Goal: Consume media (video, audio): Consume media (video, audio)

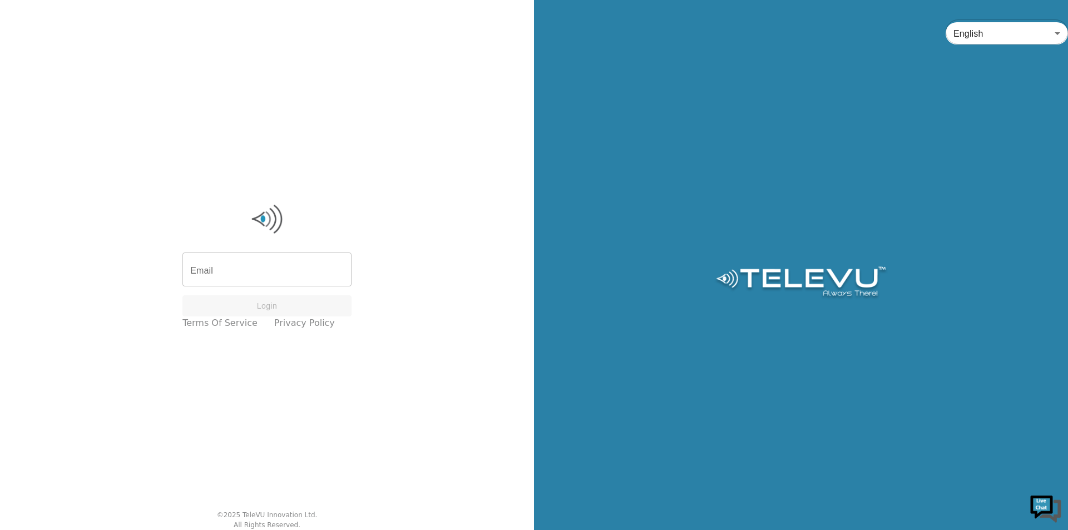
click at [268, 269] on input "Email" at bounding box center [267, 270] width 169 height 31
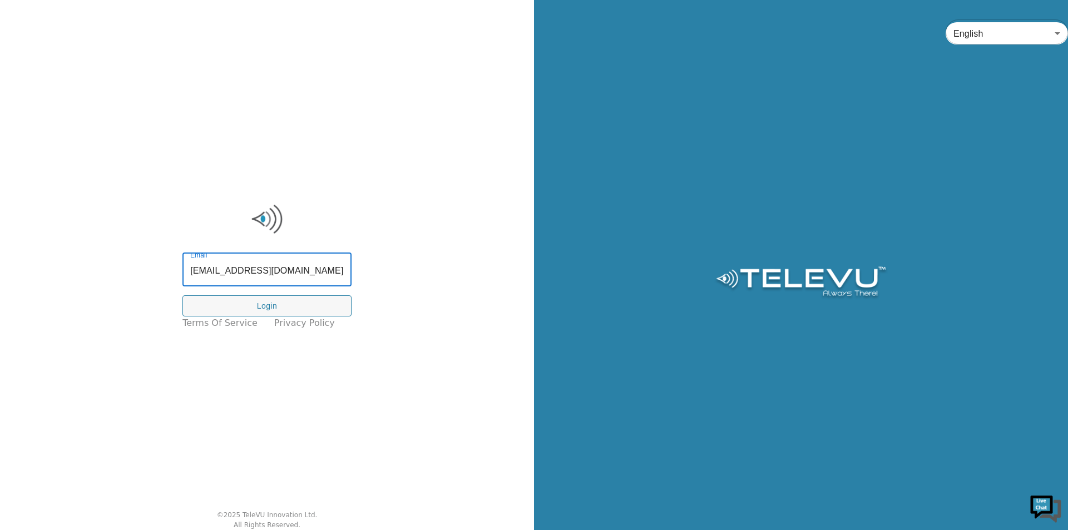
type input "[EMAIL_ADDRESS][DOMAIN_NAME]"
click button "Login" at bounding box center [267, 306] width 169 height 22
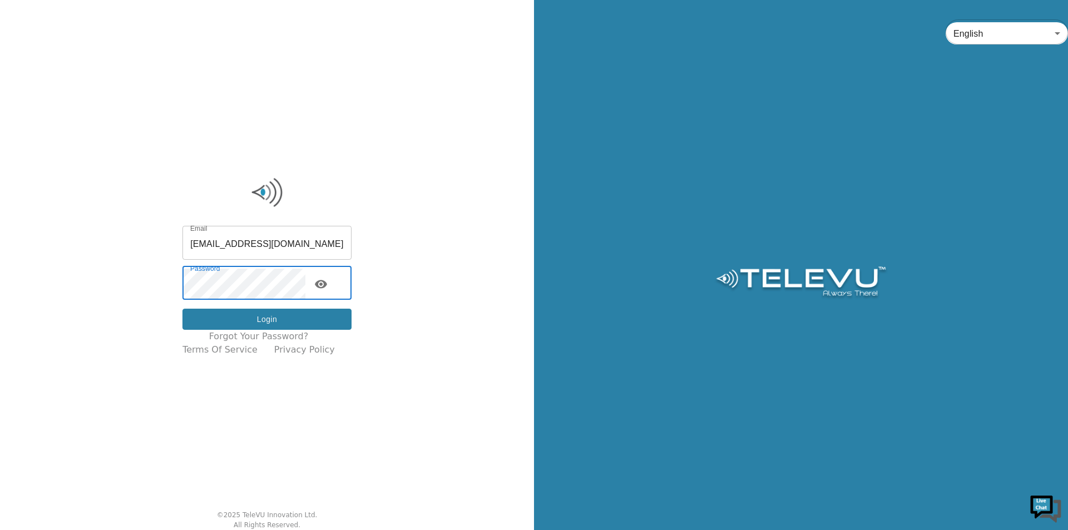
click at [234, 324] on button "Login" at bounding box center [267, 320] width 169 height 22
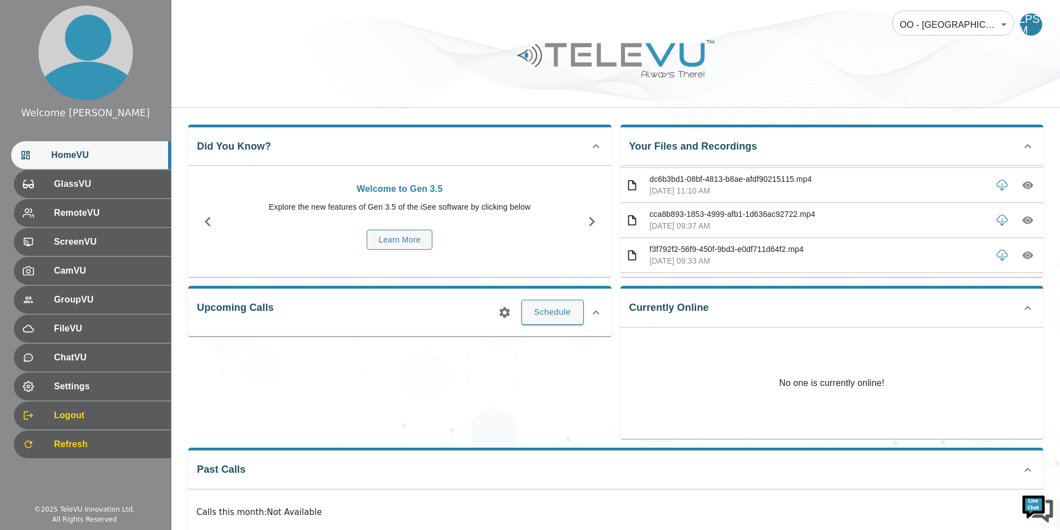
scroll to position [111, 0]
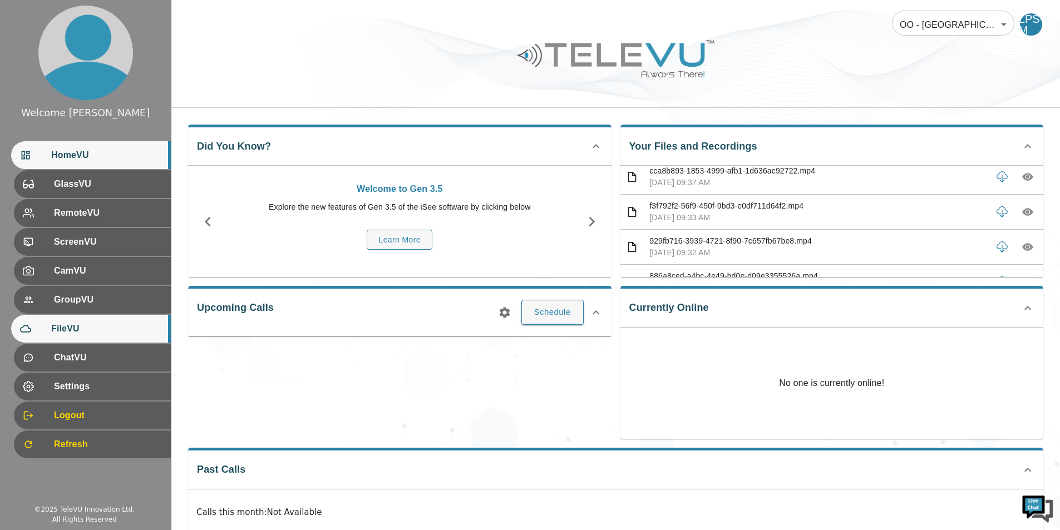
click at [105, 333] on span "FileVU" at bounding box center [106, 328] width 111 height 13
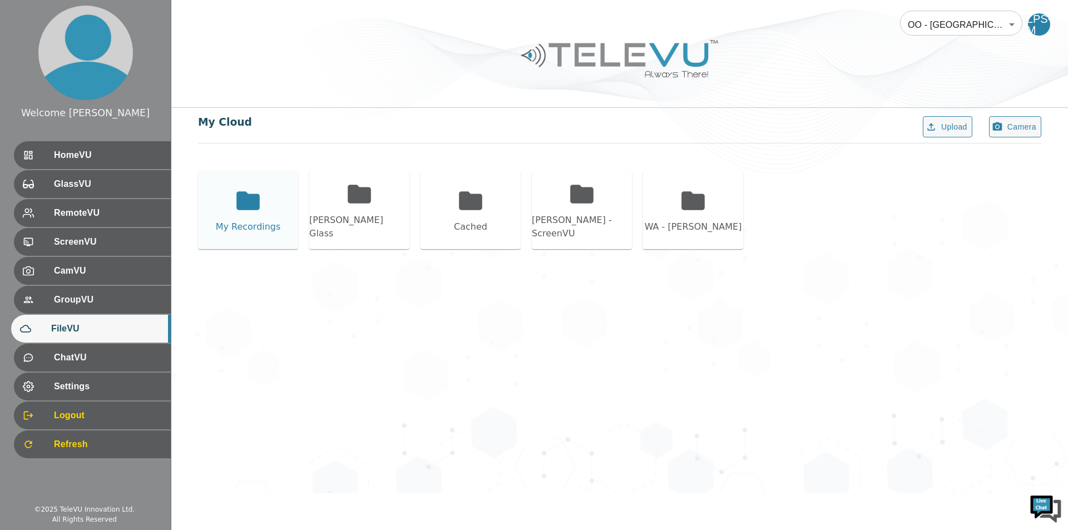
click at [273, 200] on div "My Recordings" at bounding box center [248, 210] width 100 height 78
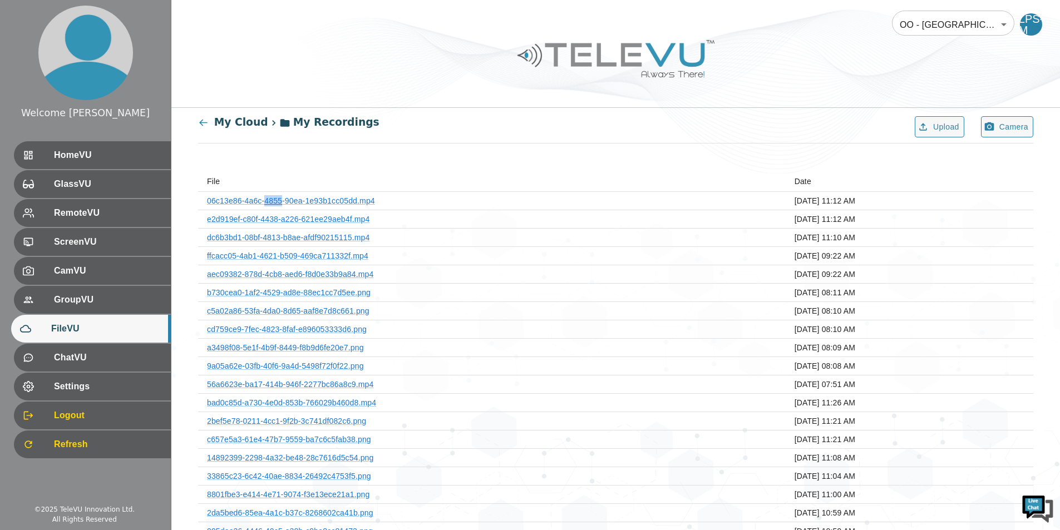
click at [273, 200] on link "06c13e86-4a6c-4855-90ea-1e93b1cc05dd.mp4" at bounding box center [291, 200] width 168 height 9
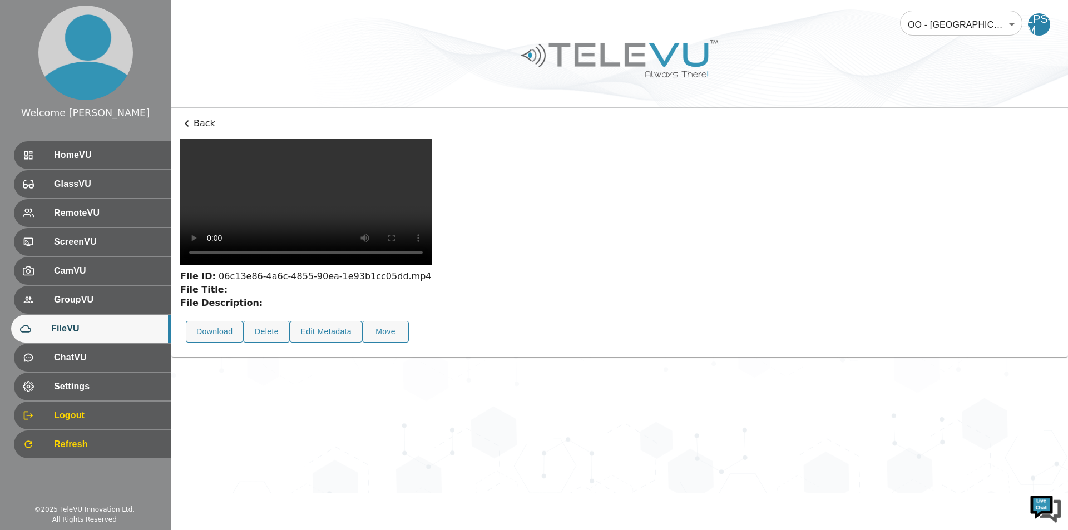
click at [190, 122] on icon at bounding box center [186, 123] width 13 height 13
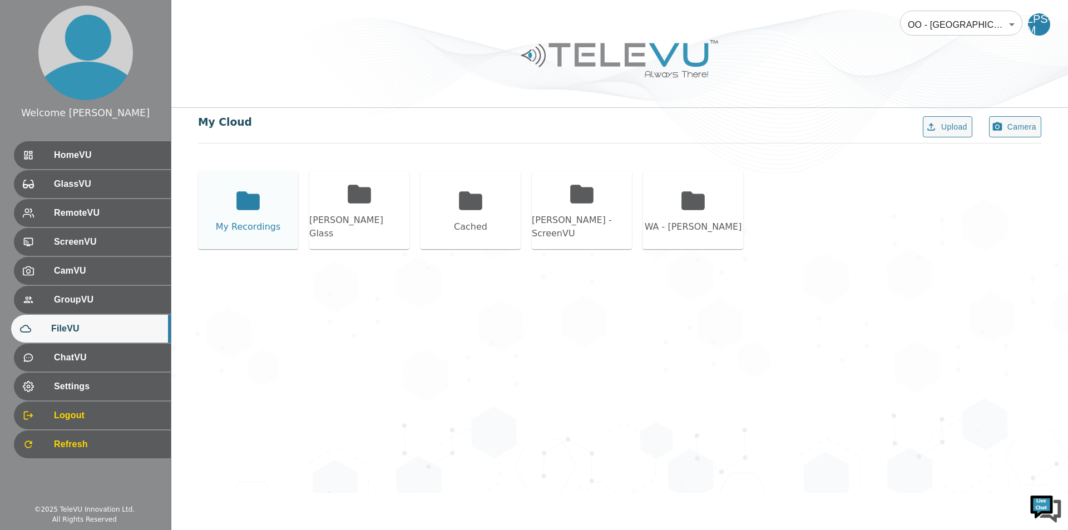
click at [279, 215] on div "My Recordings" at bounding box center [248, 210] width 100 height 78
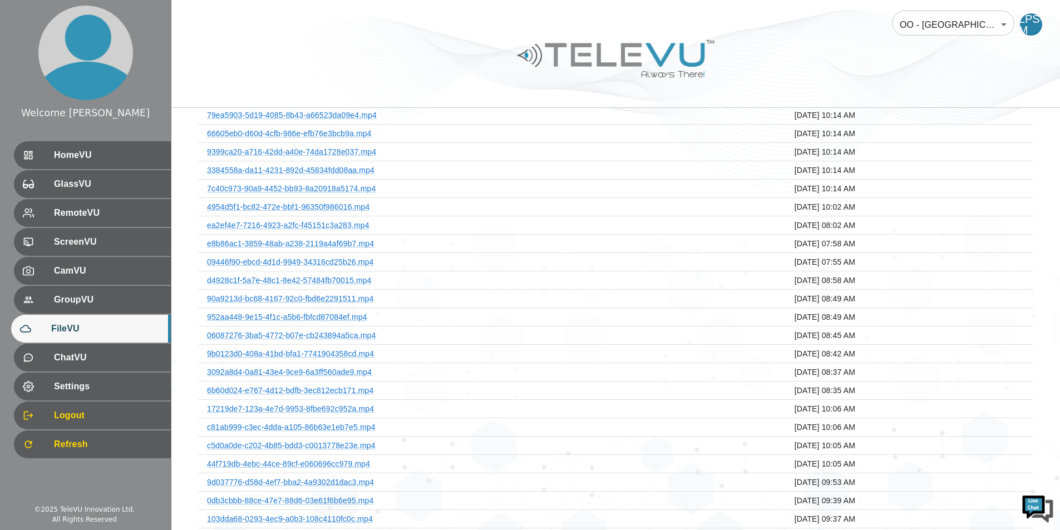
scroll to position [1108, 0]
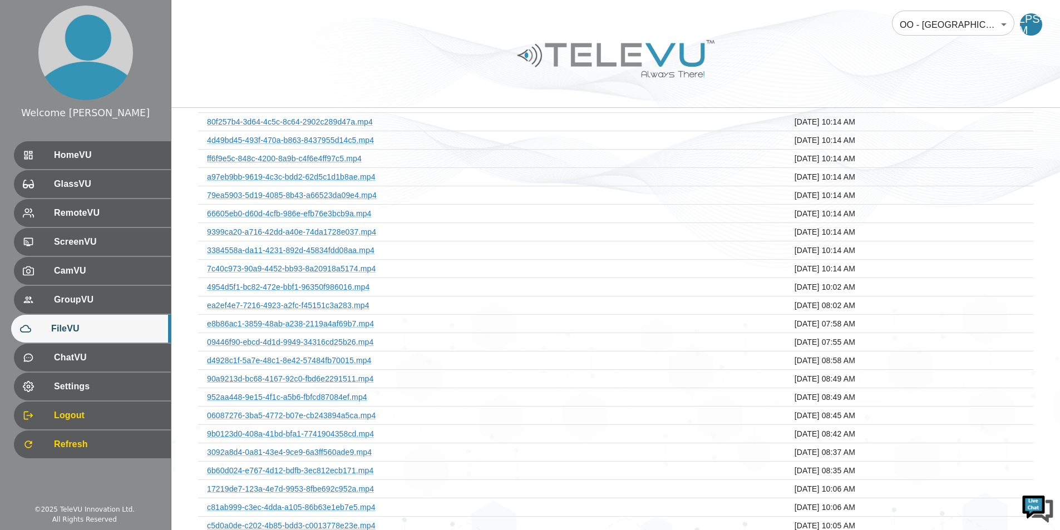
click at [62, 334] on span "FileVU" at bounding box center [106, 328] width 111 height 13
click at [117, 155] on span "HomeVU" at bounding box center [106, 155] width 111 height 13
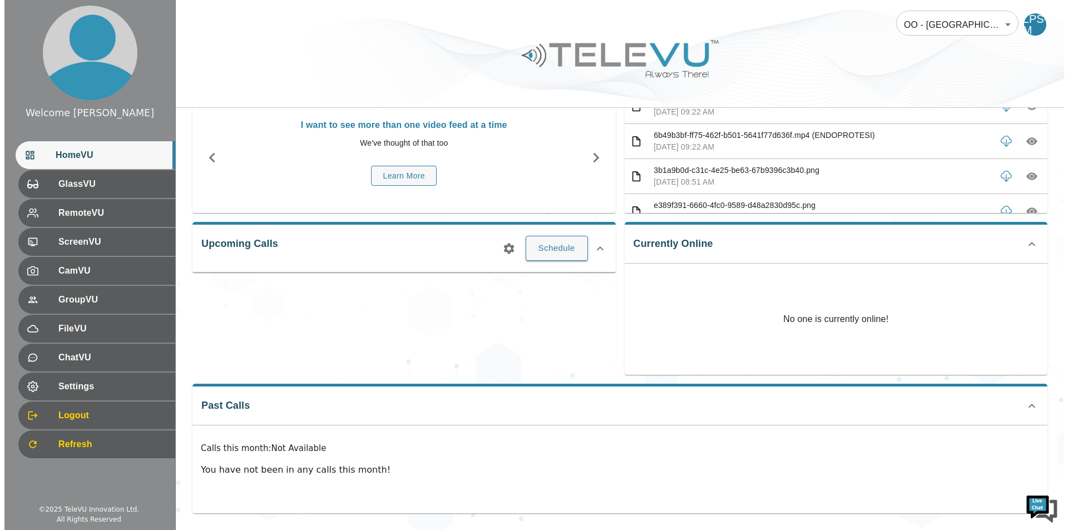
scroll to position [1836, 0]
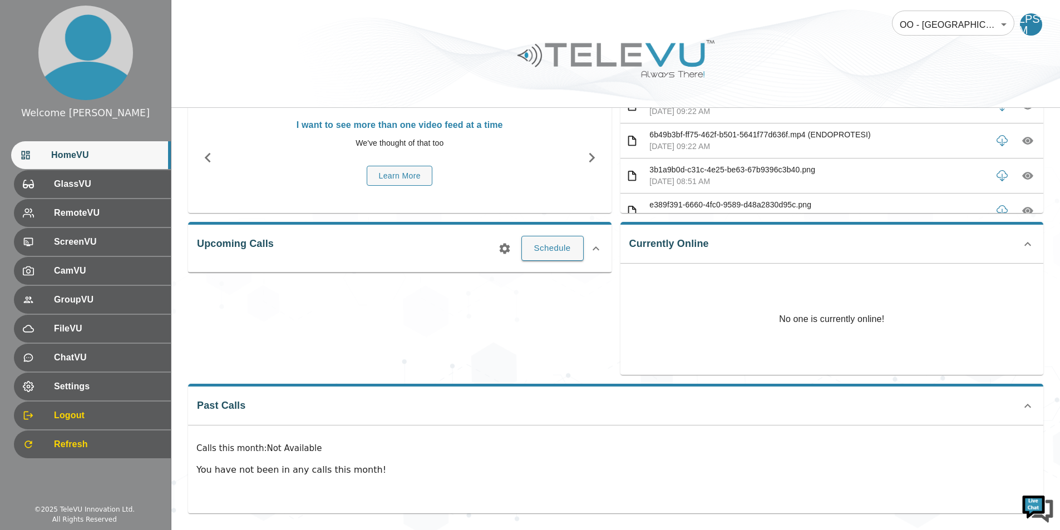
click at [1022, 140] on icon "button" at bounding box center [1027, 141] width 11 height 8
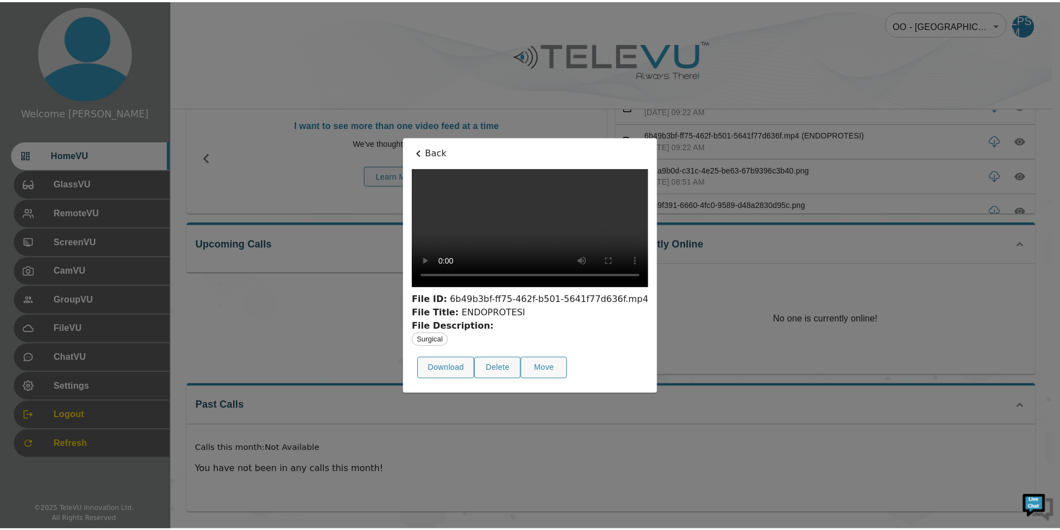
scroll to position [0, 0]
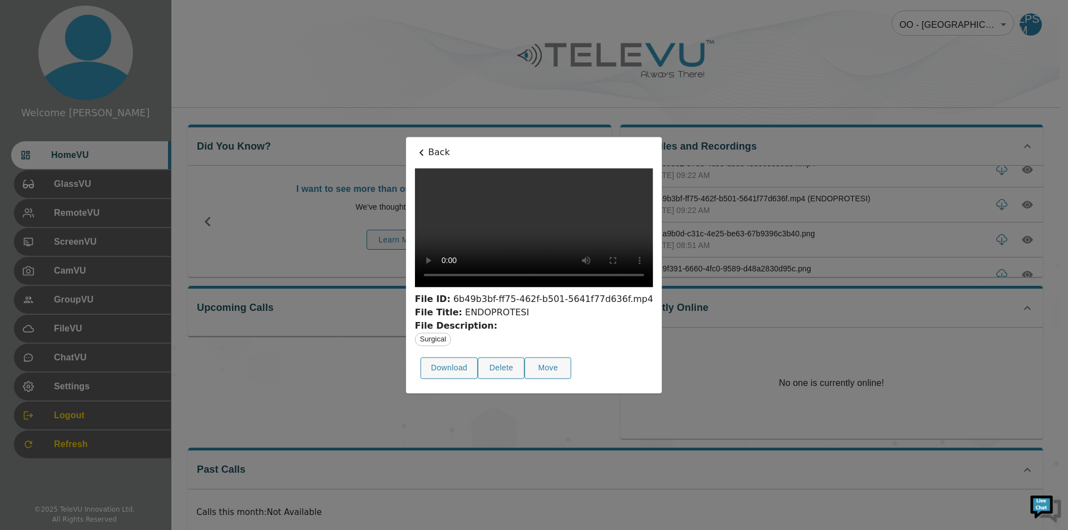
click at [415, 146] on p "Back" at bounding box center [534, 152] width 238 height 13
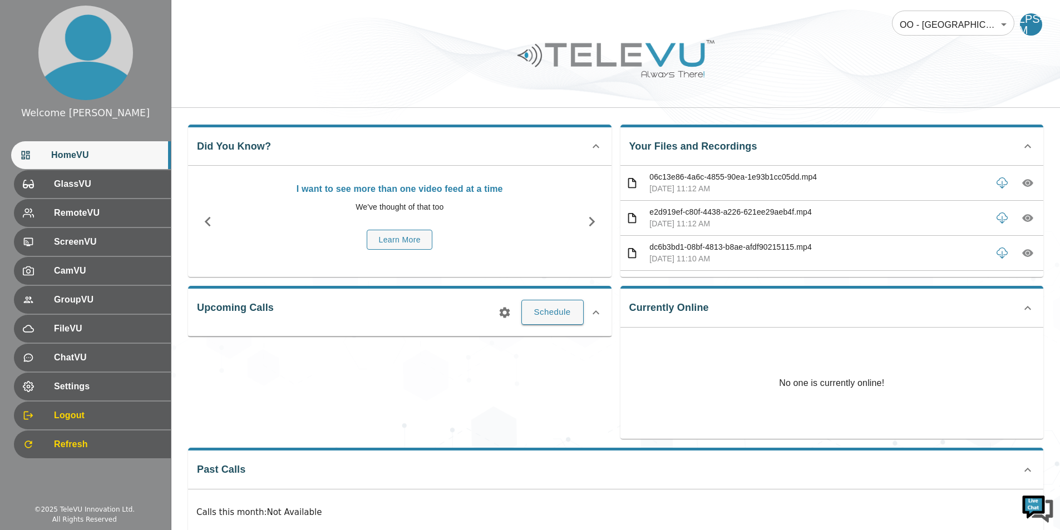
click at [1030, 29] on div "LPS-M" at bounding box center [1031, 24] width 22 height 22
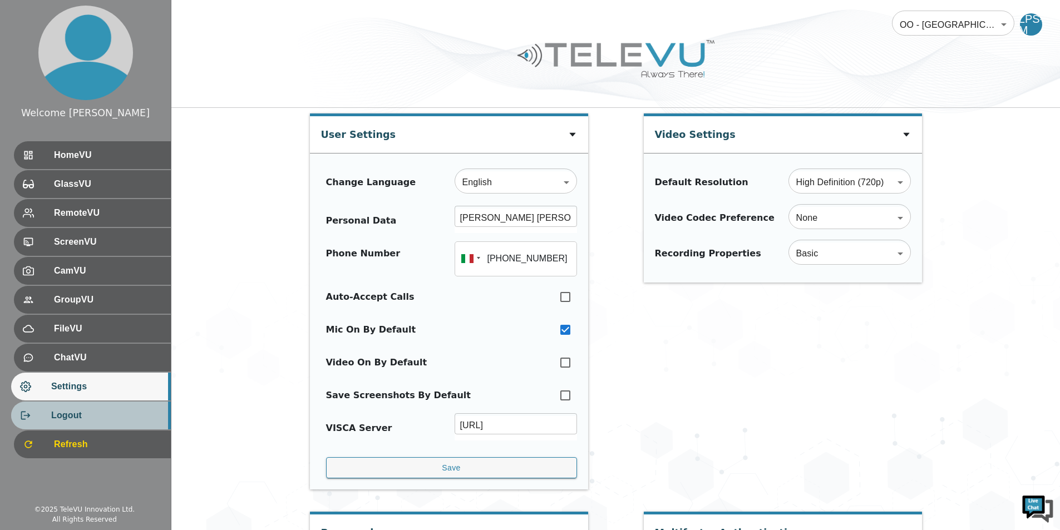
click at [99, 428] on div "Logout" at bounding box center [91, 416] width 160 height 28
